Goal: Task Accomplishment & Management: Manage account settings

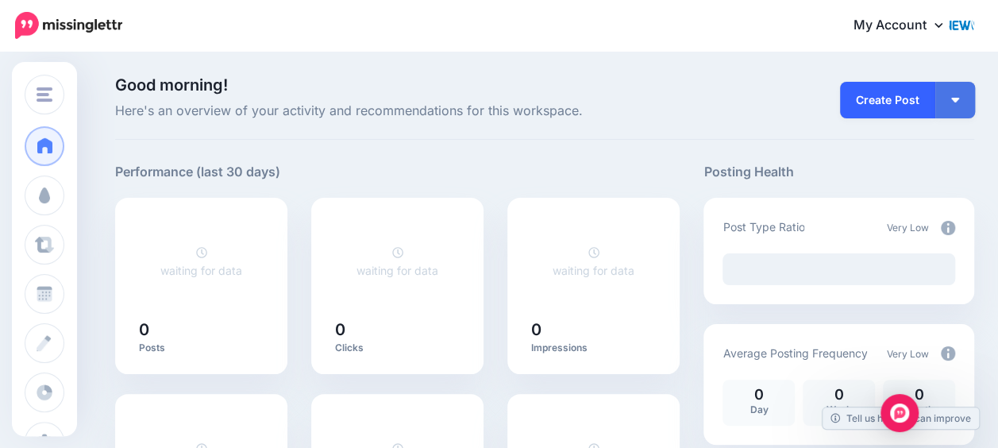
click at [889, 102] on link "Create Post" at bounding box center [887, 100] width 95 height 37
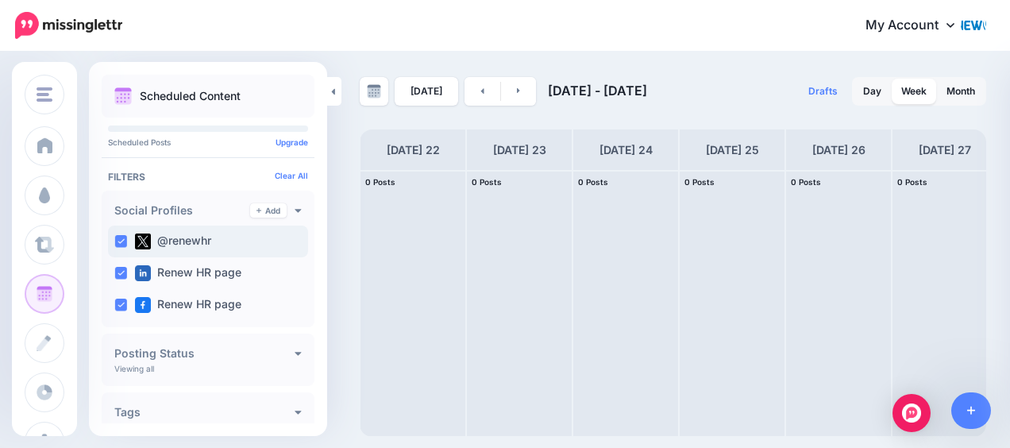
click at [116, 236] on ins at bounding box center [120, 241] width 13 height 13
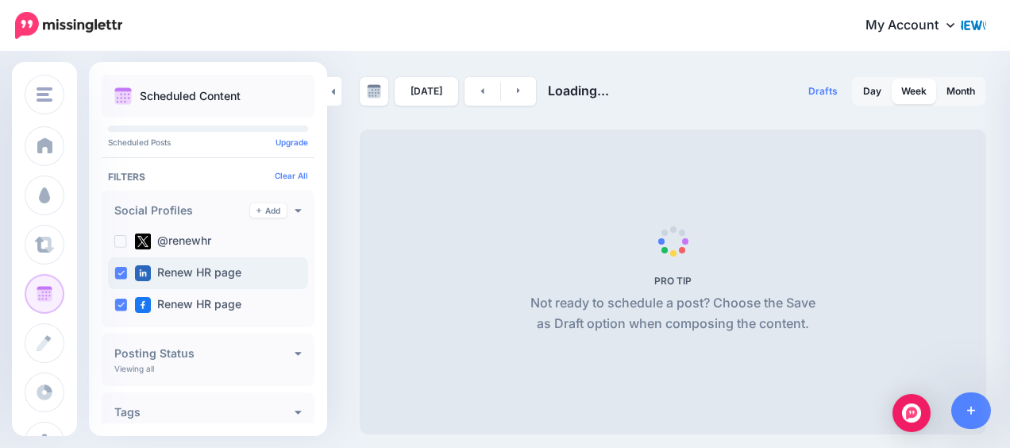
click at [116, 273] on ins at bounding box center [120, 273] width 13 height 13
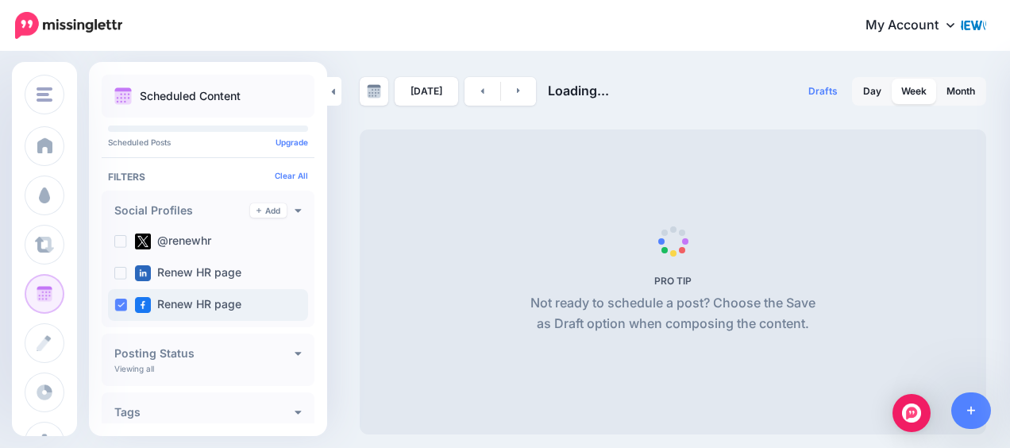
click at [118, 304] on ins at bounding box center [120, 305] width 13 height 13
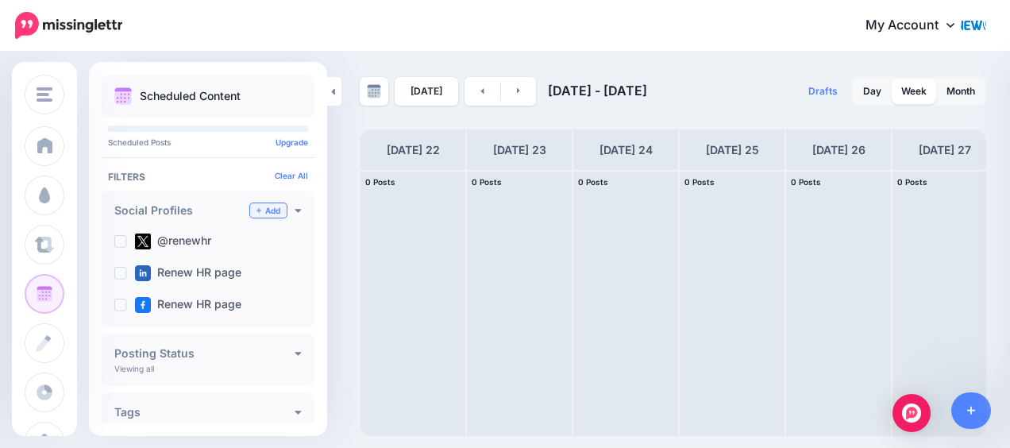
click at [257, 210] on icon at bounding box center [259, 210] width 5 height 5
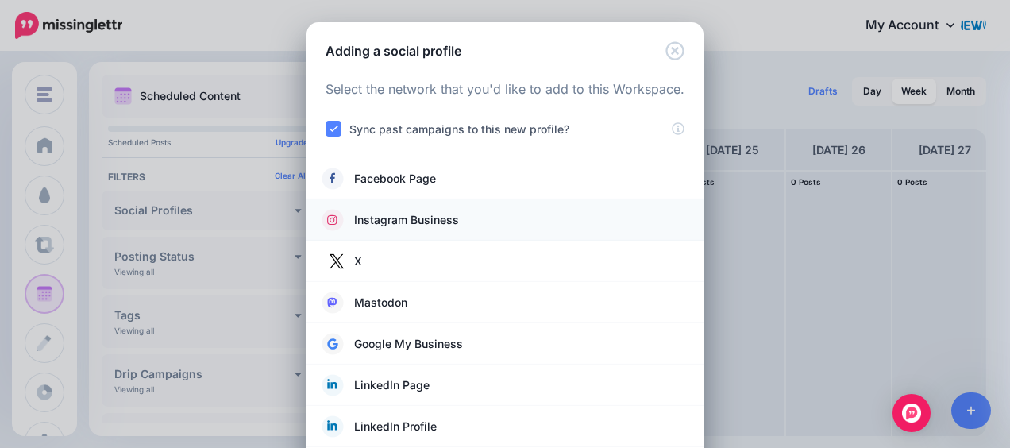
click at [421, 221] on span "Instagram Business" at bounding box center [406, 219] width 105 height 19
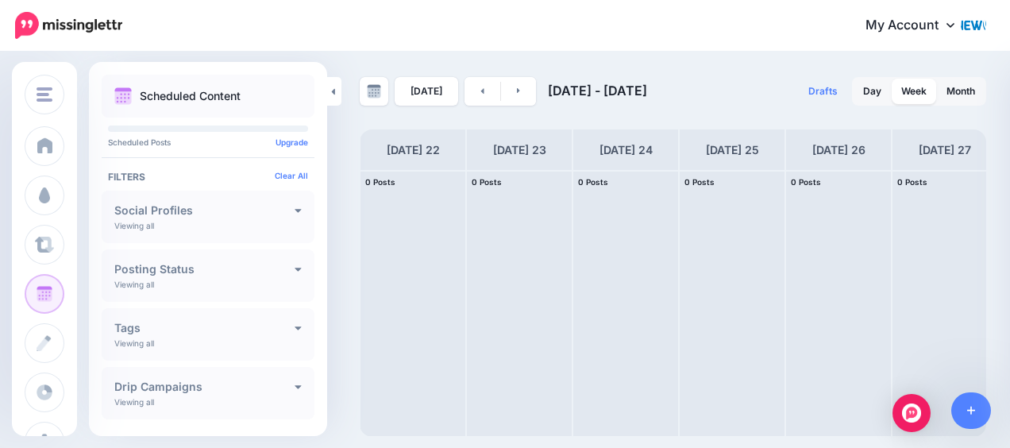
click at [950, 21] on icon at bounding box center [951, 24] width 8 height 13
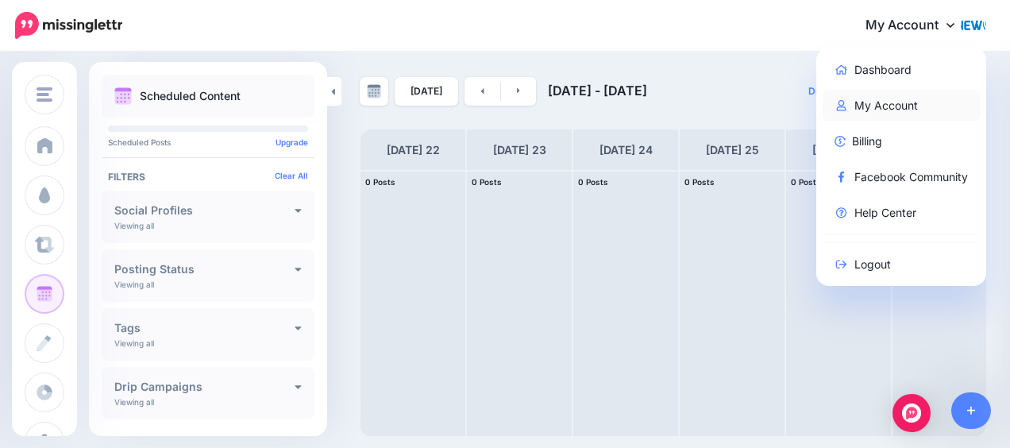
click at [861, 100] on link "My Account" at bounding box center [902, 105] width 158 height 31
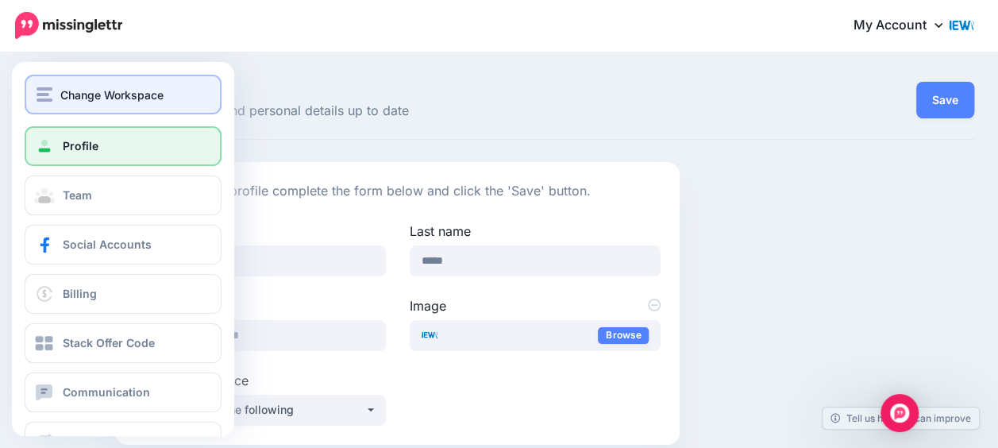
click at [58, 91] on div "Change Workspace" at bounding box center [123, 95] width 173 height 18
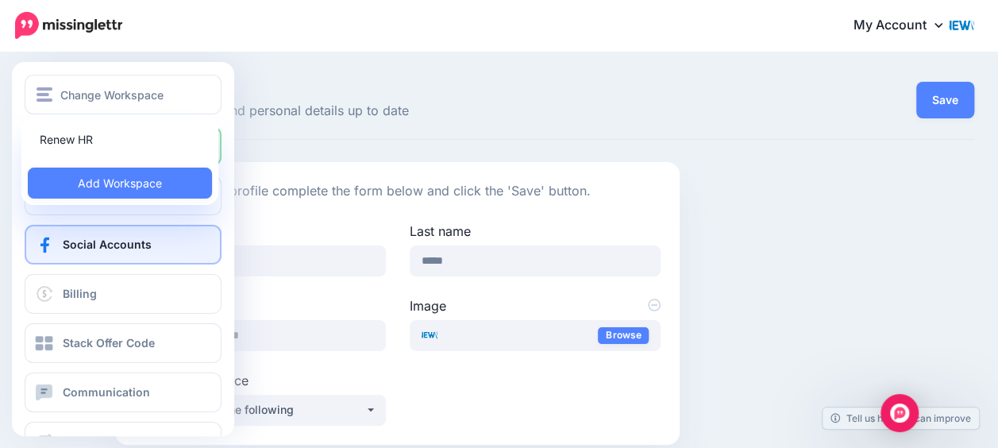
click at [105, 249] on span "Social Accounts" at bounding box center [107, 244] width 89 height 14
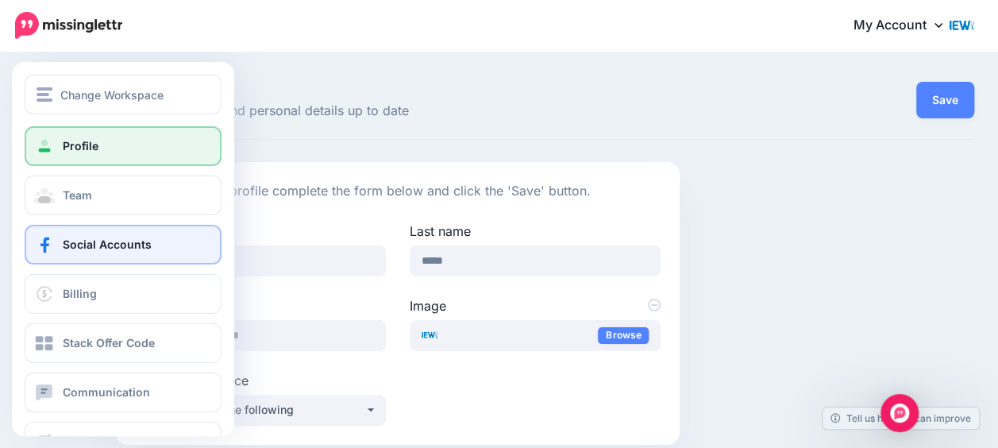
click at [105, 249] on span "Social Accounts" at bounding box center [107, 244] width 89 height 14
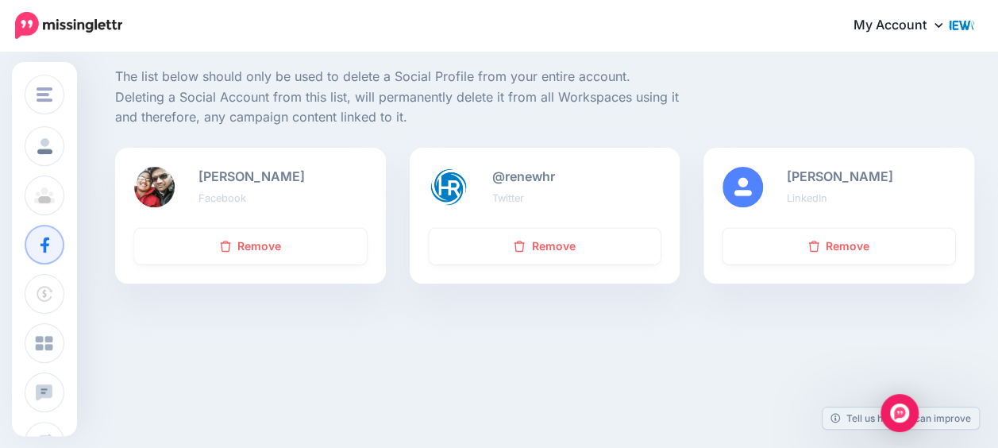
scroll to position [205, 0]
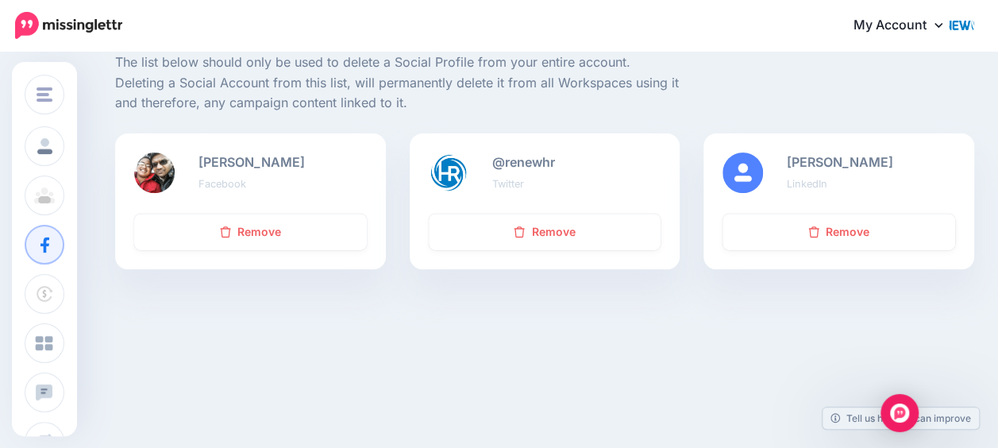
click at [442, 385] on div "Change Workspace Renew HR Add Workspace Profile Team Social Accounts Billing St…" at bounding box center [499, 148] width 998 height 600
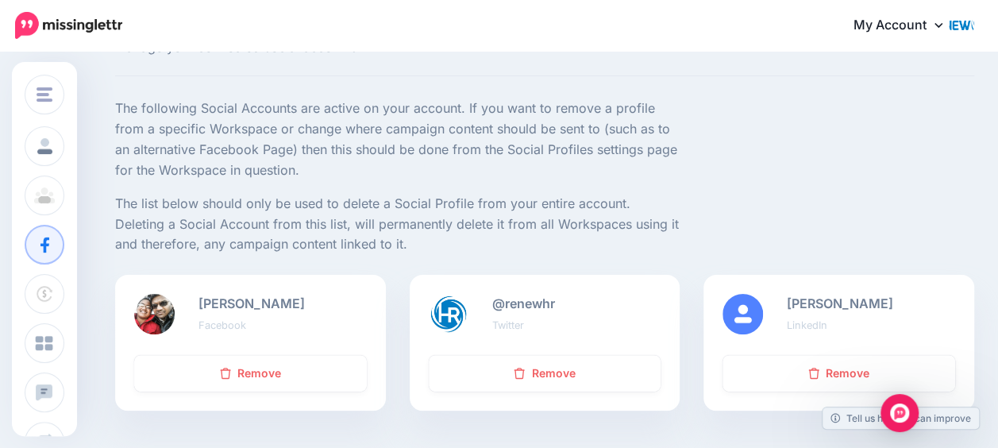
scroll to position [0, 0]
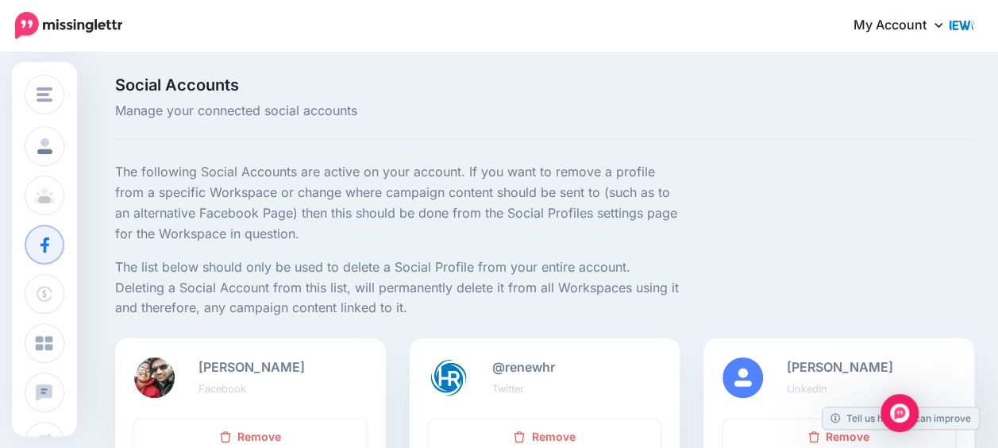
click at [943, 21] on icon at bounding box center [939, 24] width 8 height 13
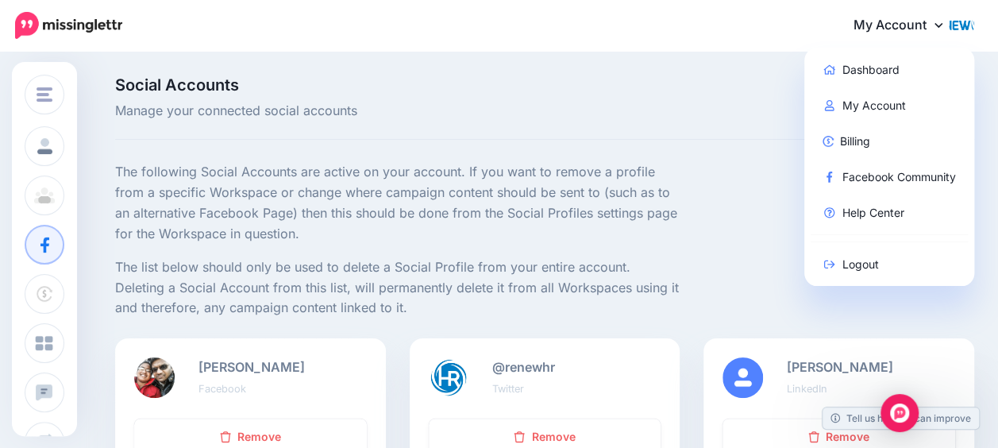
click at [702, 144] on div "Social Accounts Manage your connected social accounts The following Social Acco…" at bounding box center [544, 285] width 883 height 417
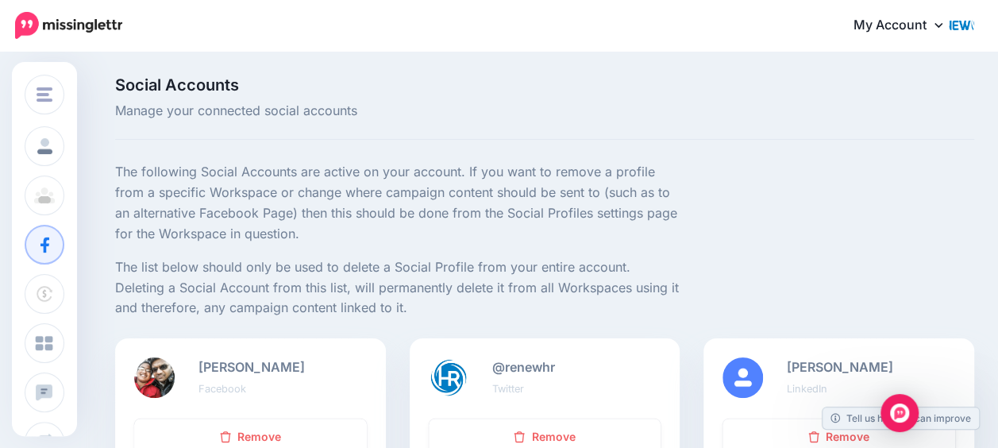
click at [972, 26] on img at bounding box center [961, 24] width 25 height 25
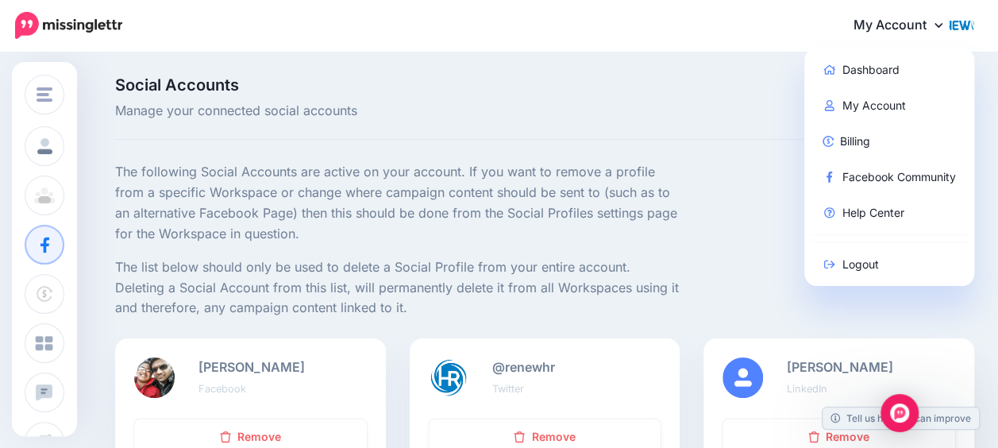
click at [674, 129] on div "Social Accounts Manage your connected social accounts" at bounding box center [544, 108] width 859 height 63
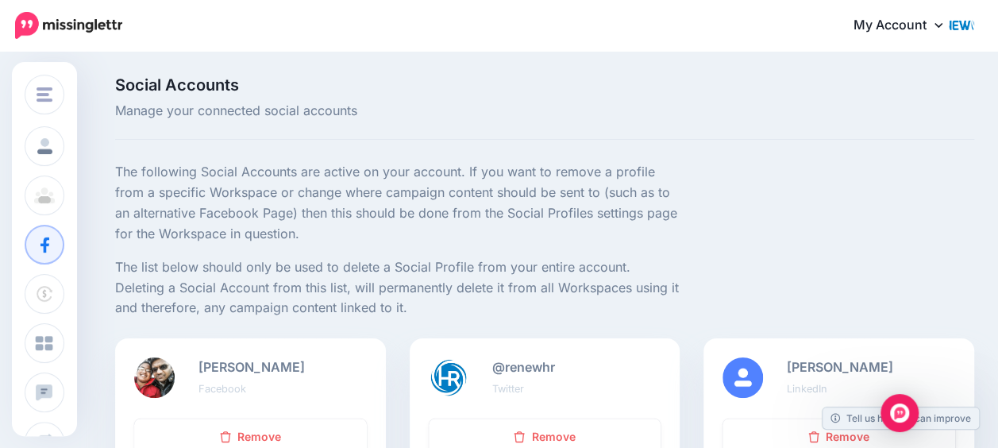
click at [27, 25] on img at bounding box center [68, 25] width 107 height 27
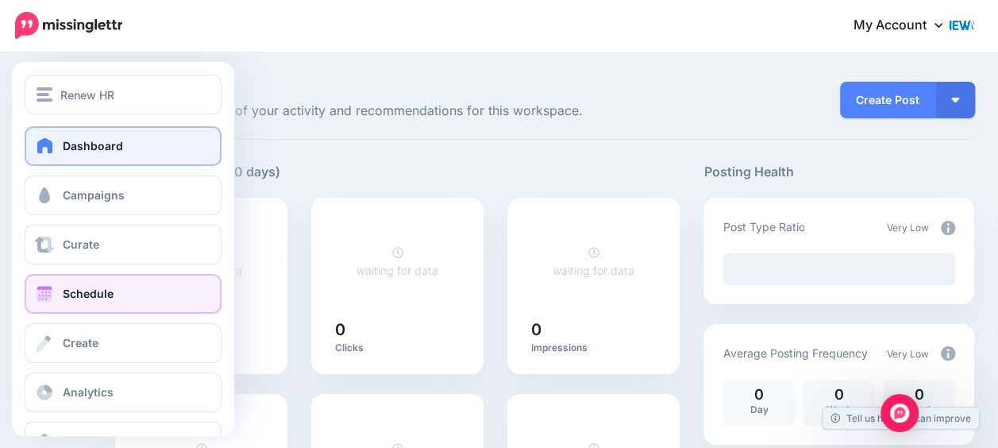
click at [104, 301] on link "Schedule" at bounding box center [123, 294] width 197 height 40
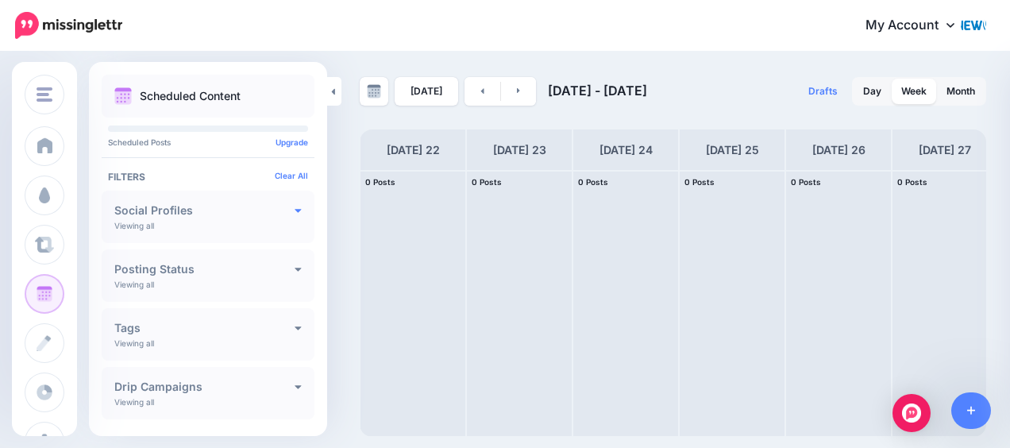
click at [295, 206] on icon at bounding box center [298, 209] width 7 height 11
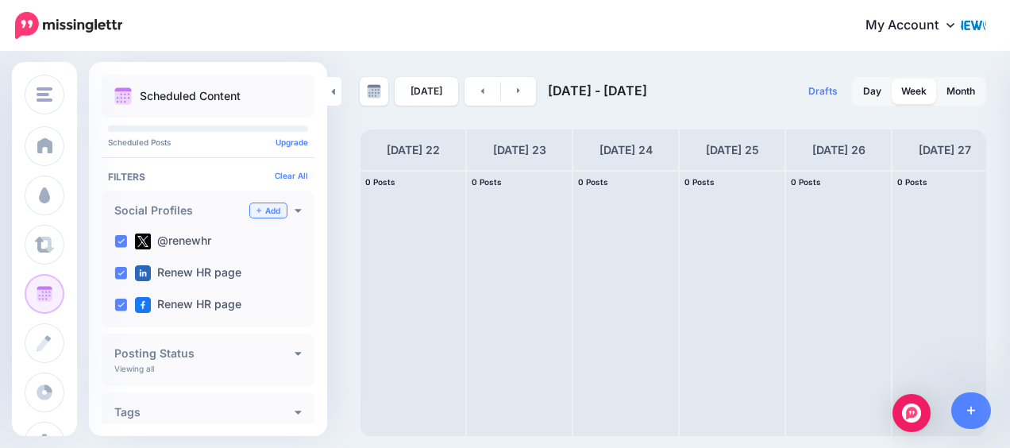
click at [250, 210] on link "Add" at bounding box center [268, 210] width 37 height 14
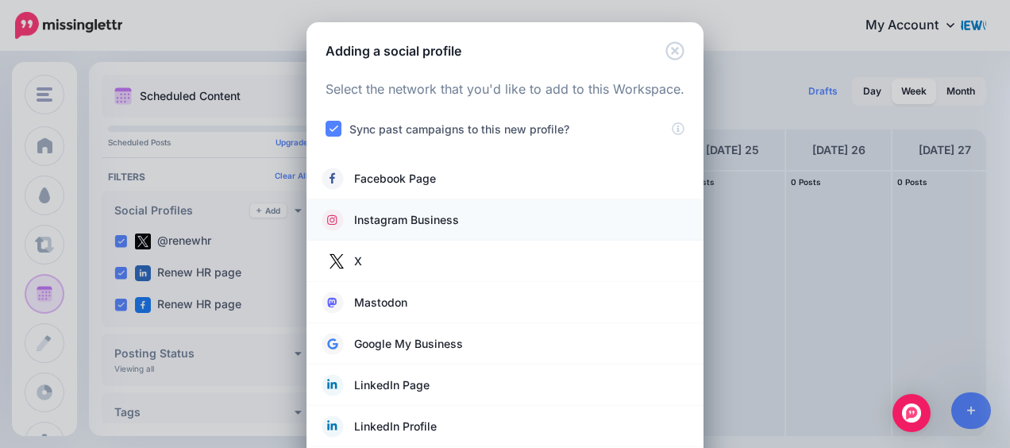
click at [410, 216] on span "Instagram Business" at bounding box center [406, 219] width 105 height 19
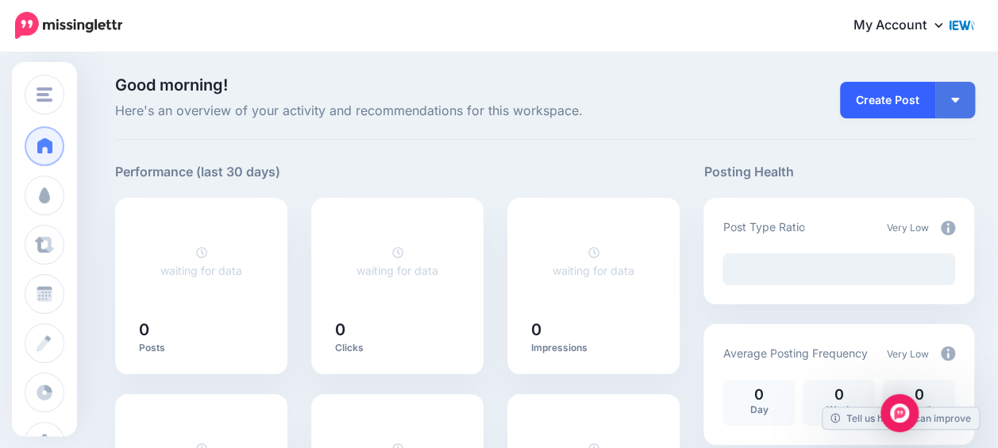
click at [905, 99] on link "Create Post" at bounding box center [887, 100] width 95 height 37
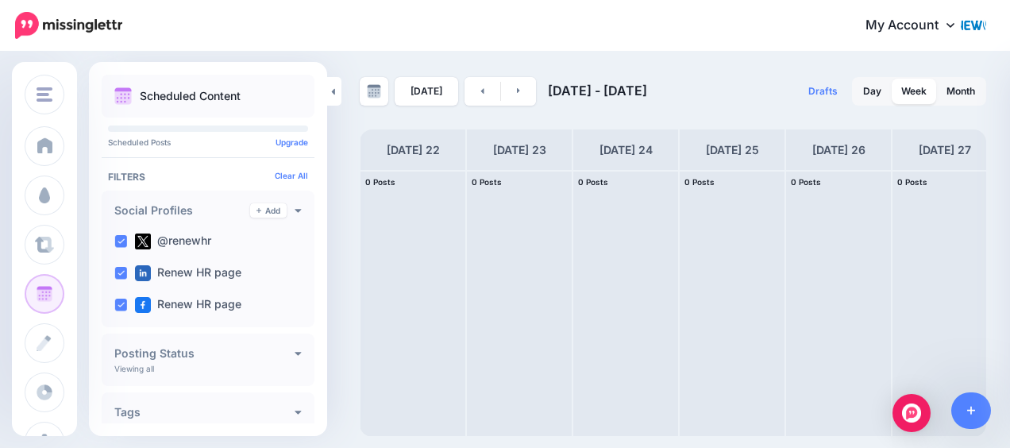
click at [318, 378] on div "Scheduled Content Scheduled Posts Upgrade Tags" at bounding box center [208, 338] width 238 height 527
click at [295, 353] on icon at bounding box center [298, 352] width 7 height 11
click at [295, 209] on icon at bounding box center [298, 211] width 6 height 4
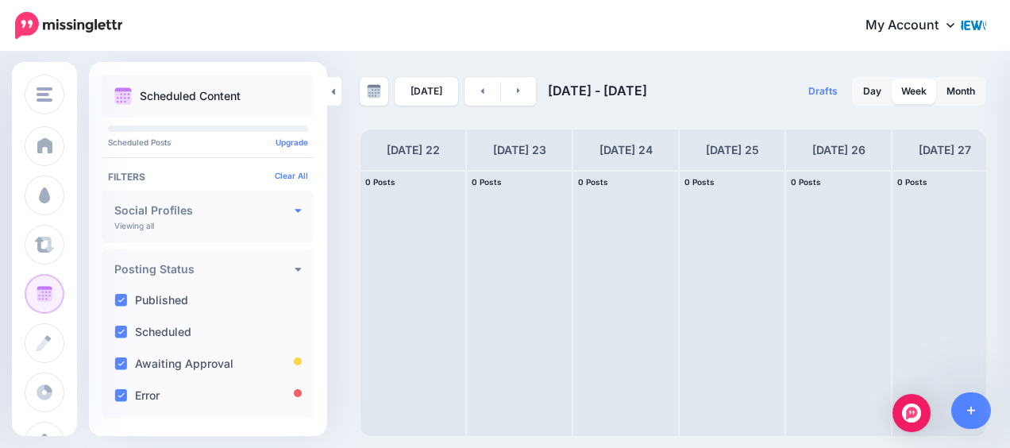
click at [295, 209] on icon at bounding box center [298, 211] width 6 height 4
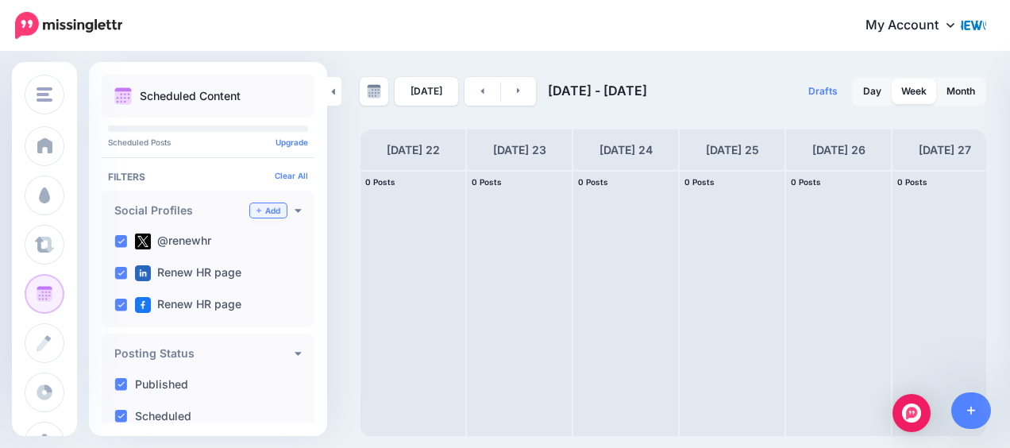
click at [257, 210] on icon at bounding box center [259, 210] width 5 height 5
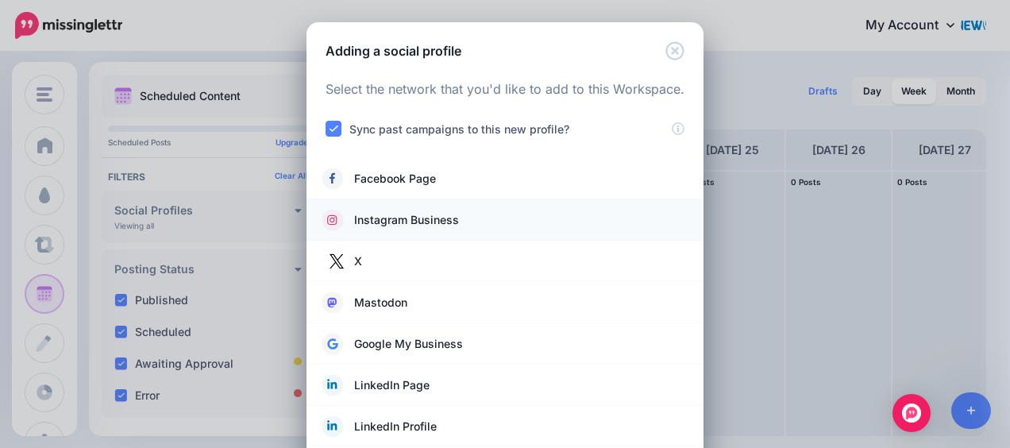
click at [407, 221] on span "Instagram Business" at bounding box center [406, 219] width 105 height 19
